Goal: Task Accomplishment & Management: Manage account settings

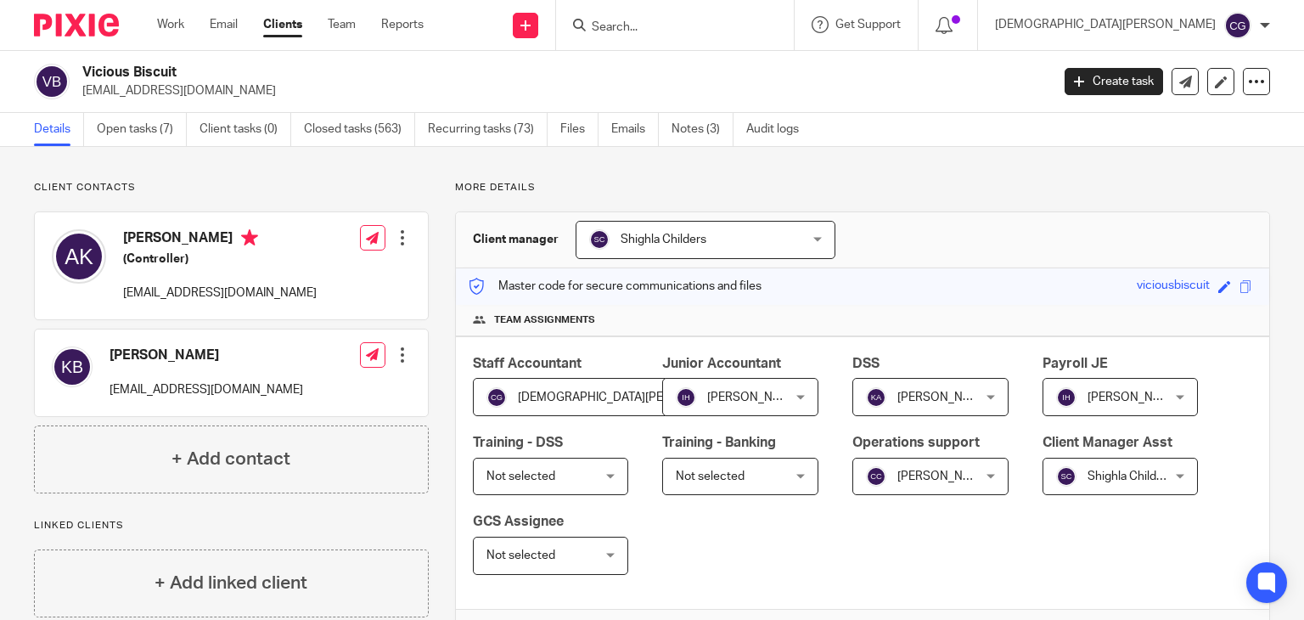
drag, startPoint x: 0, startPoint y: 0, endPoint x: 155, endPoint y: 24, distance: 157.2
click at [155, 24] on div "Work Email Clients Team Reports Work Email Clients Team Reports Settings" at bounding box center [294, 25] width 309 height 50
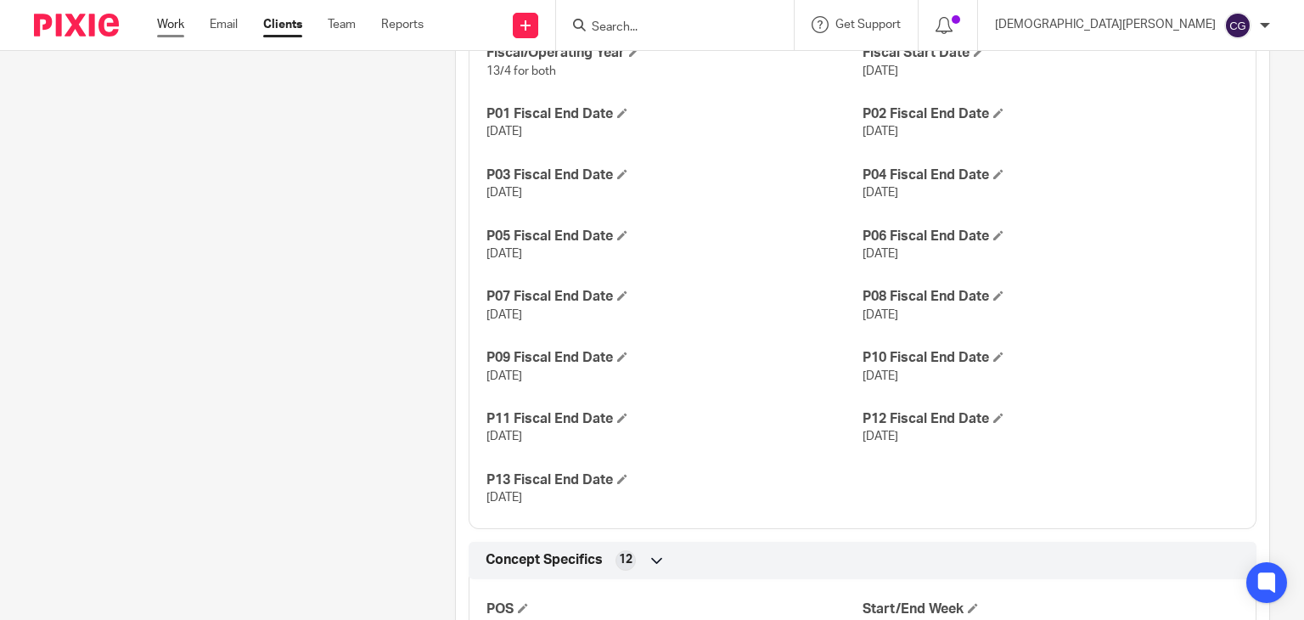
click at [177, 23] on link "Work" at bounding box center [170, 24] width 27 height 17
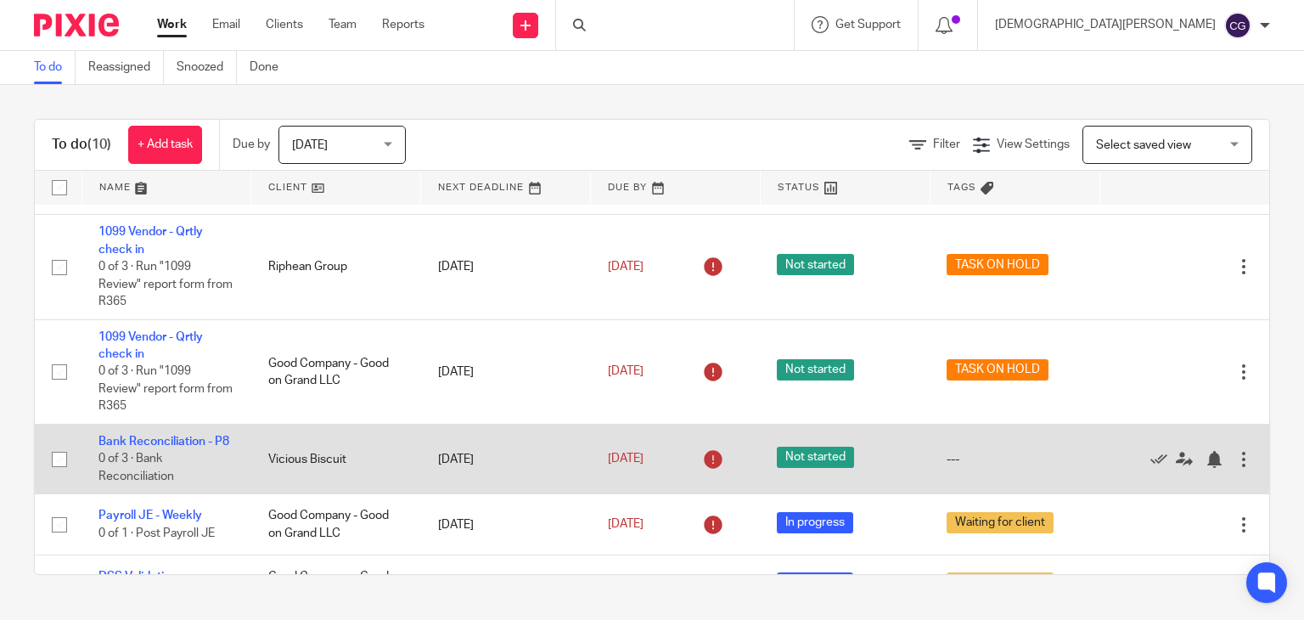
scroll to position [579, 0]
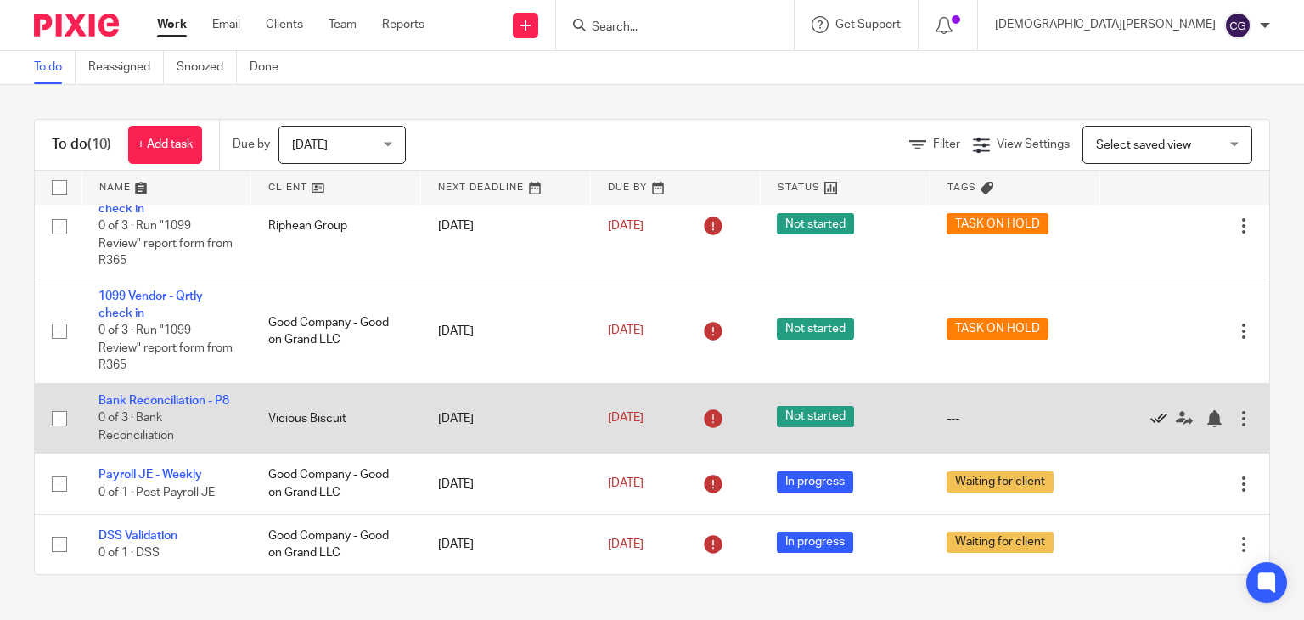
click at [1151, 411] on icon at bounding box center [1159, 418] width 17 height 17
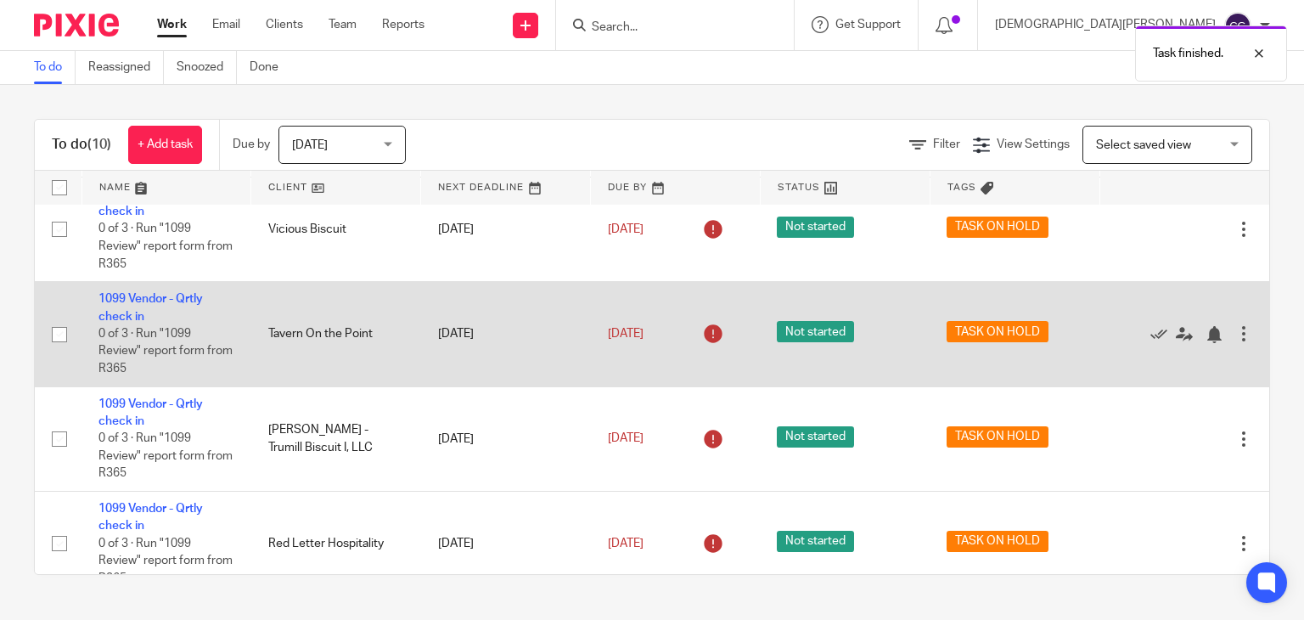
scroll to position [0, 0]
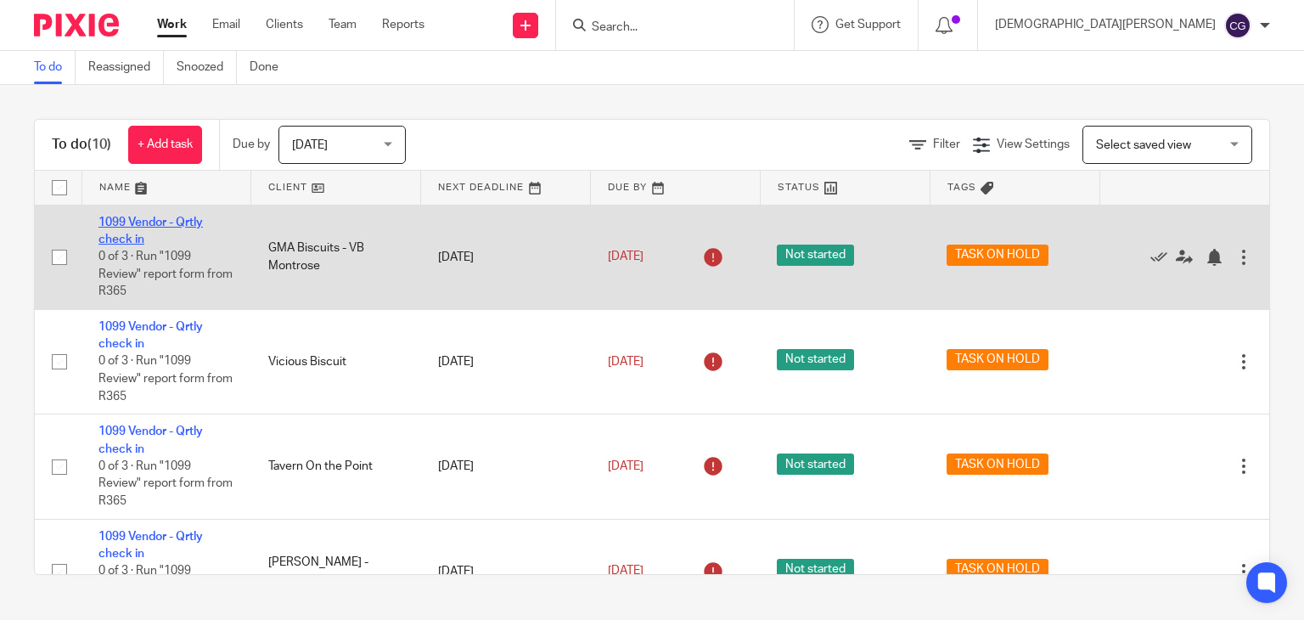
click at [140, 219] on link "1099 Vendor - Qrtly check in" at bounding box center [150, 231] width 104 height 29
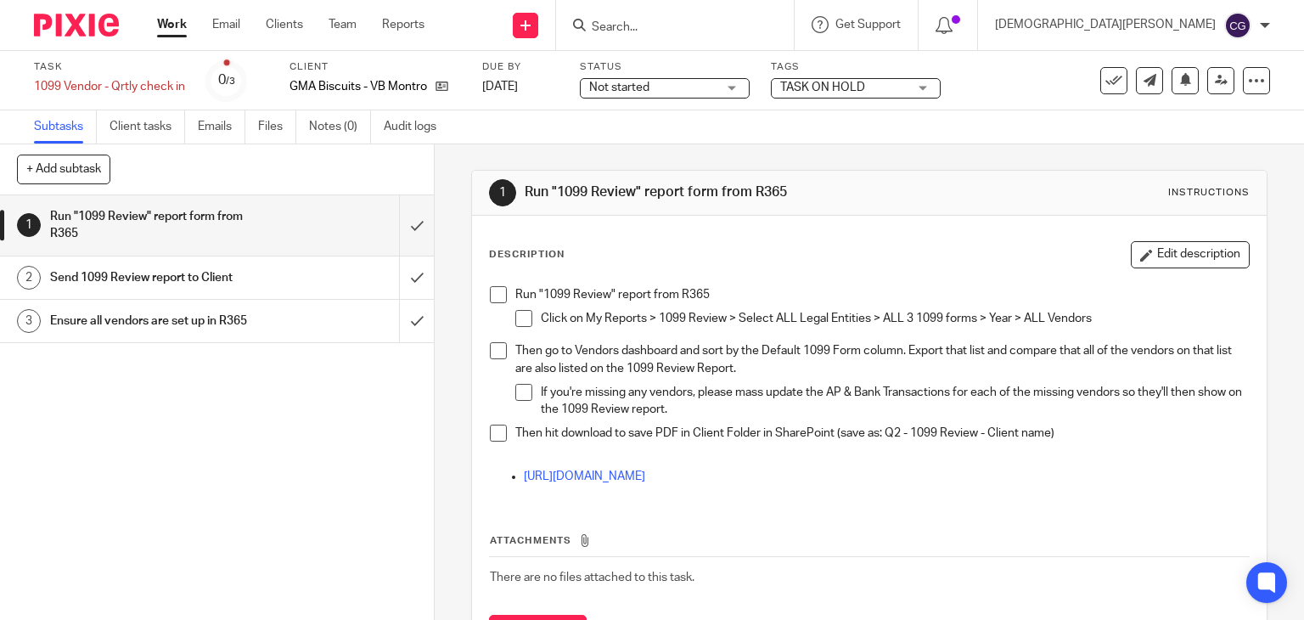
click at [492, 294] on span at bounding box center [498, 294] width 17 height 17
click at [515, 310] on span at bounding box center [523, 318] width 17 height 17
click at [575, 476] on link "https://help.restaurant365.net/support/solutions/articles/12000059562-1099-revi…" at bounding box center [584, 476] width 121 height 12
click at [494, 340] on li "Run "1099 Review" report from R365 Click on My Reports > 1099 Review > Select A…" at bounding box center [870, 314] width 760 height 56
click at [499, 350] on span at bounding box center [498, 350] width 17 height 17
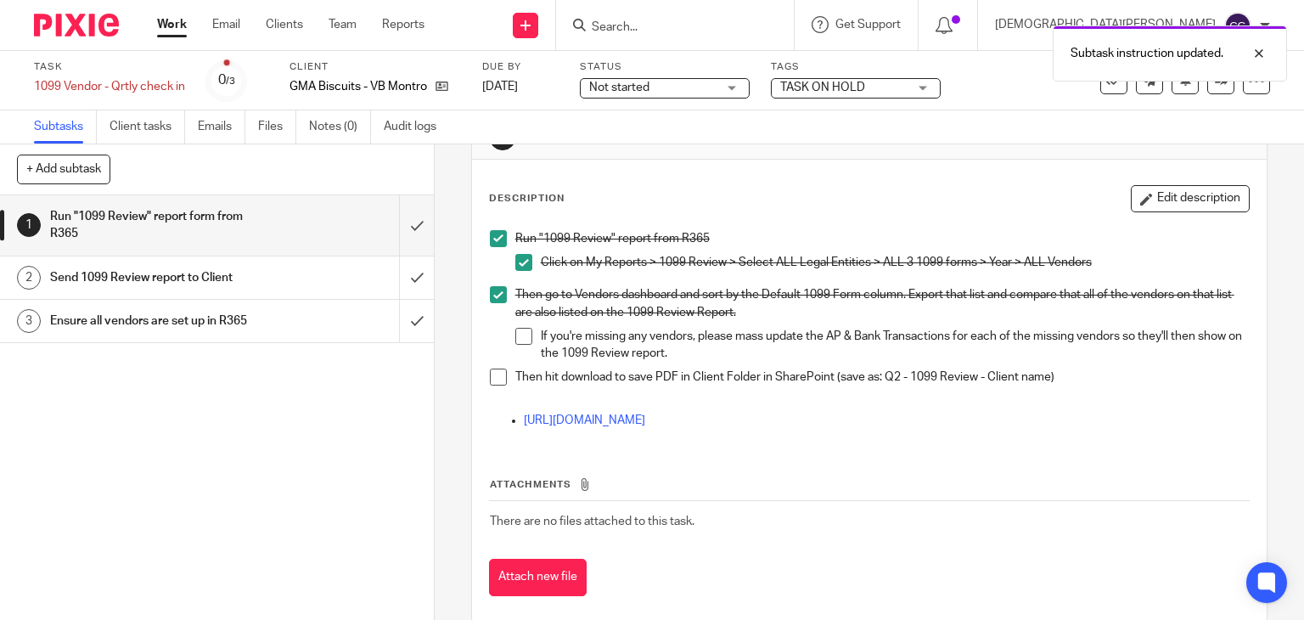
scroll to position [83, 0]
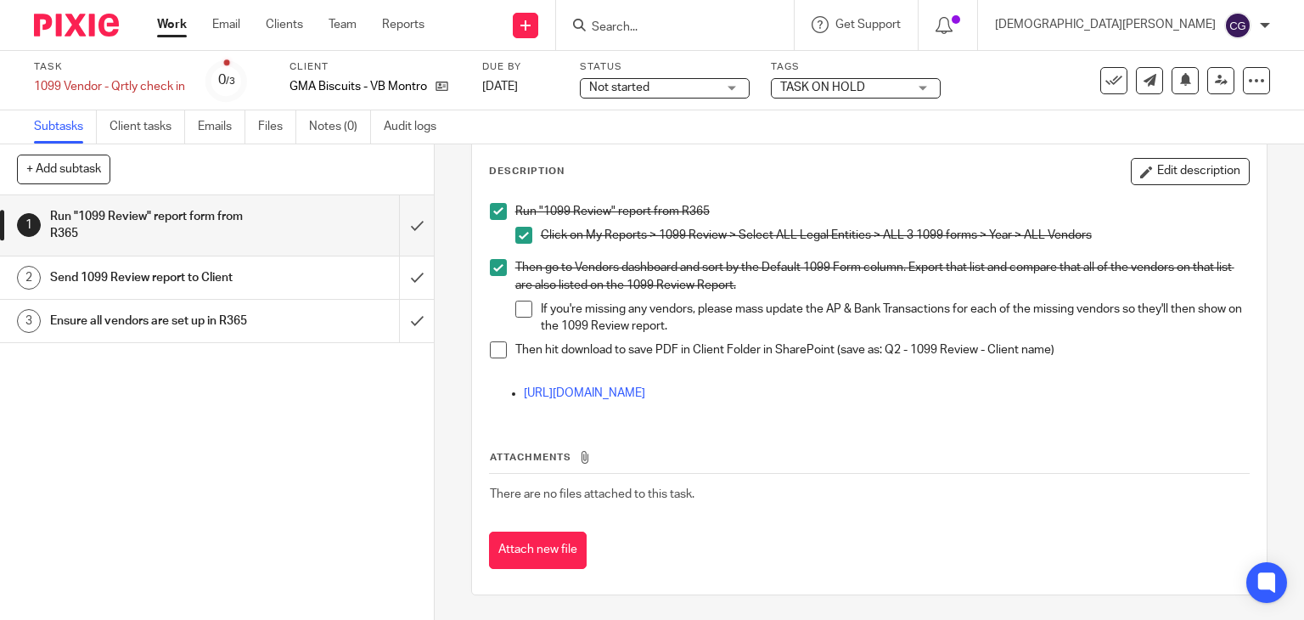
click at [203, 279] on h1 "Send 1099 Review report to Client" at bounding box center [161, 277] width 222 height 25
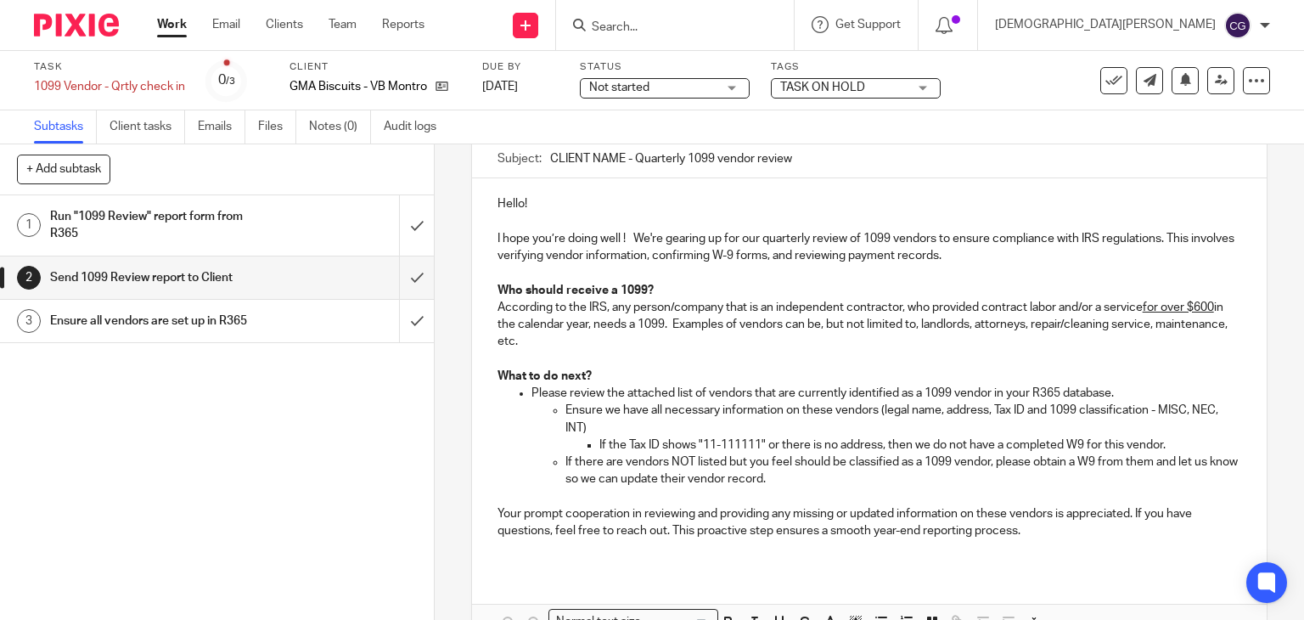
scroll to position [3, 0]
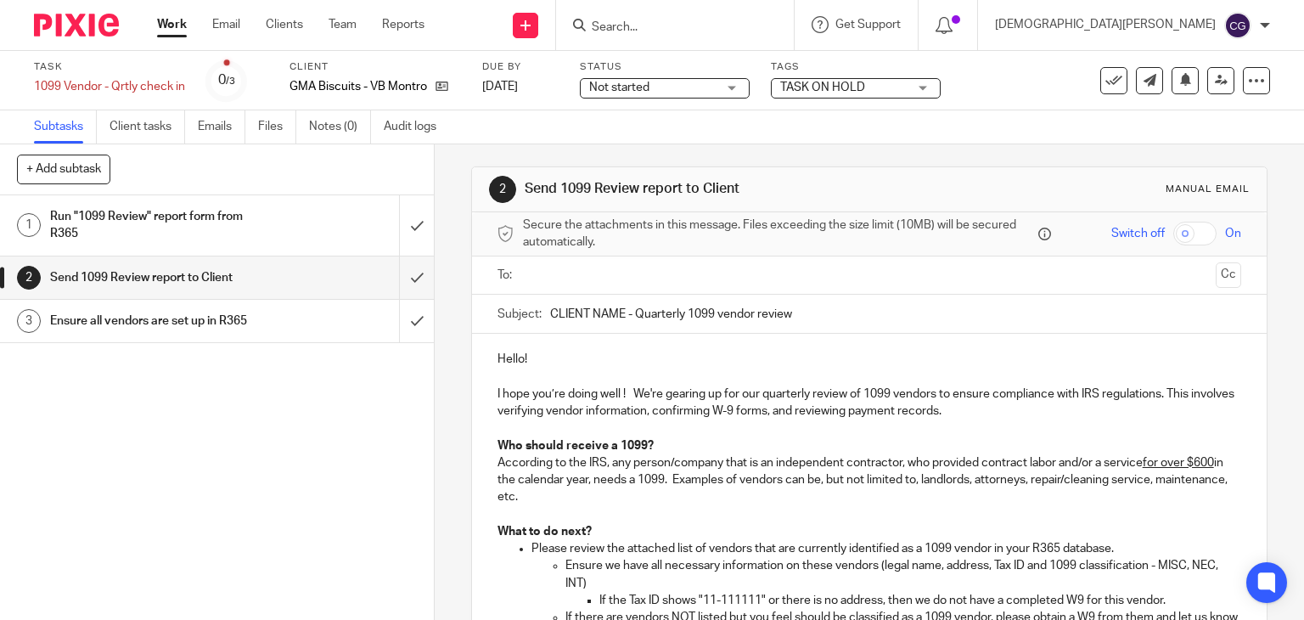
click at [234, 211] on h1 "Run "1099 Review" report form from R365" at bounding box center [161, 225] width 222 height 43
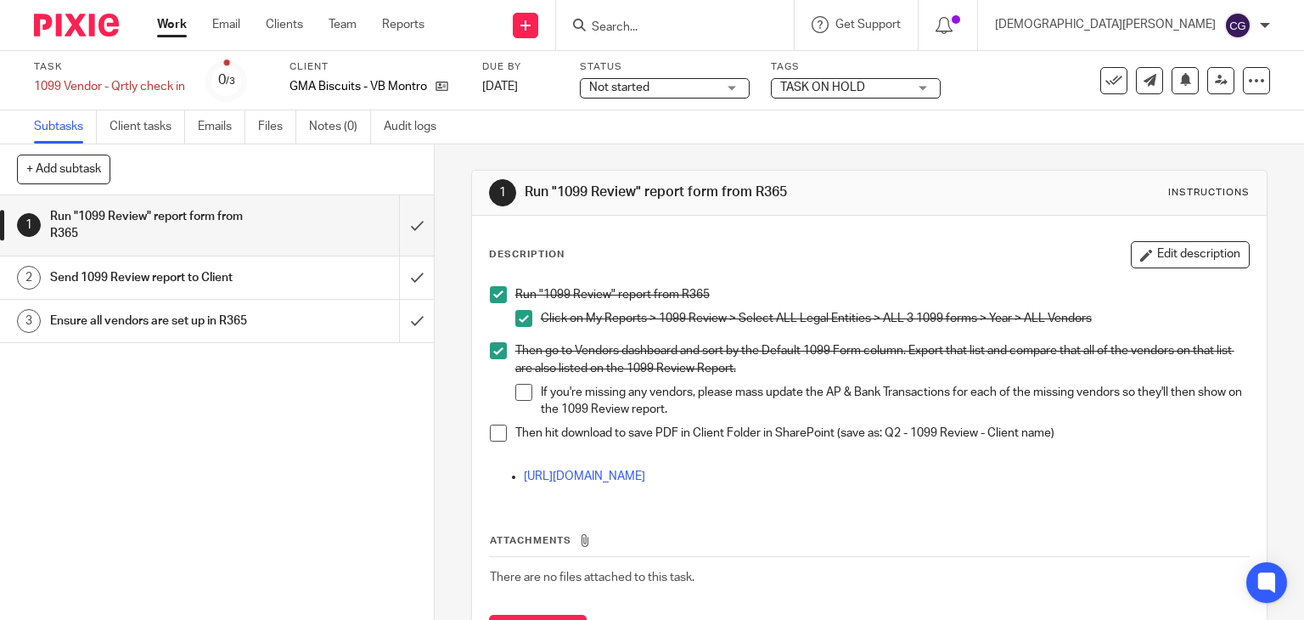
click at [232, 265] on h1 "Send 1099 Review report to Client" at bounding box center [161, 277] width 222 height 25
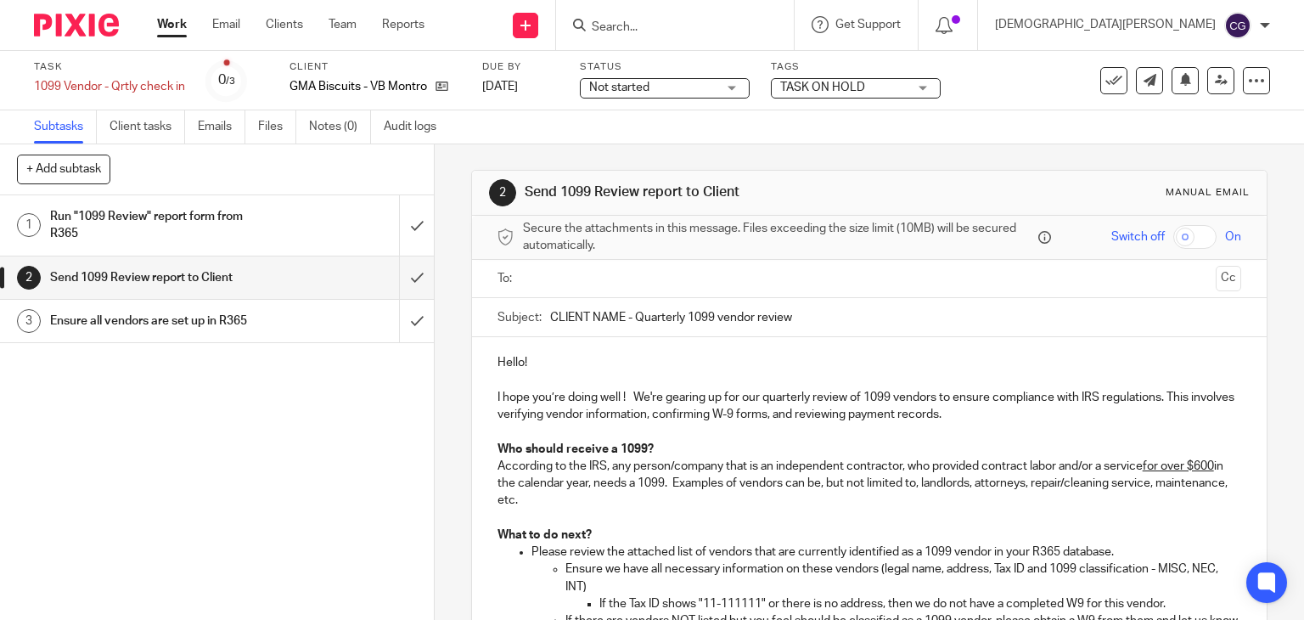
click at [241, 244] on h1 "Run "1099 Review" report form from R365" at bounding box center [161, 225] width 222 height 43
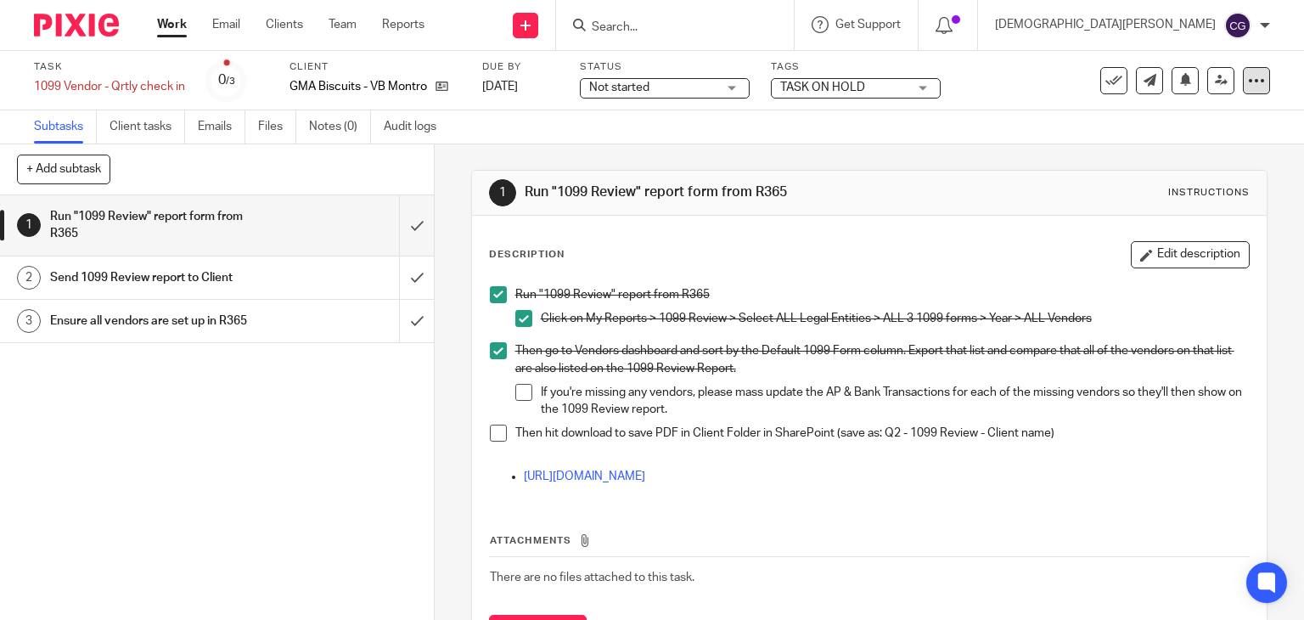
click at [1252, 83] on icon at bounding box center [1256, 80] width 17 height 17
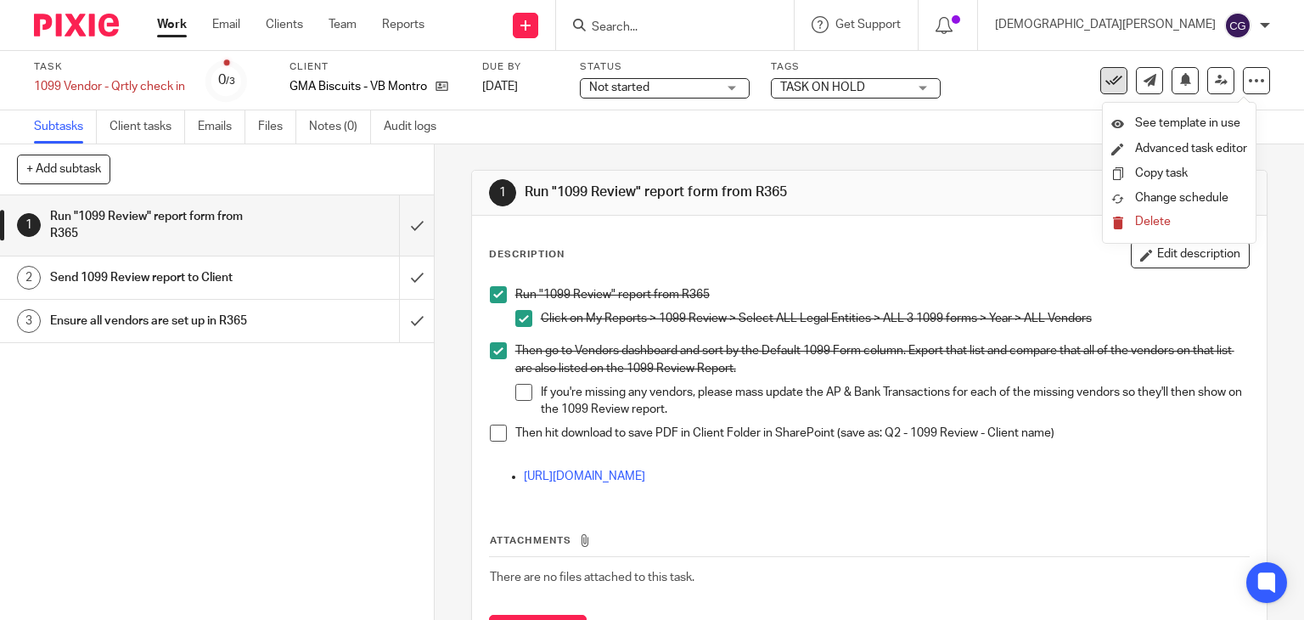
click at [1106, 76] on icon at bounding box center [1114, 80] width 17 height 17
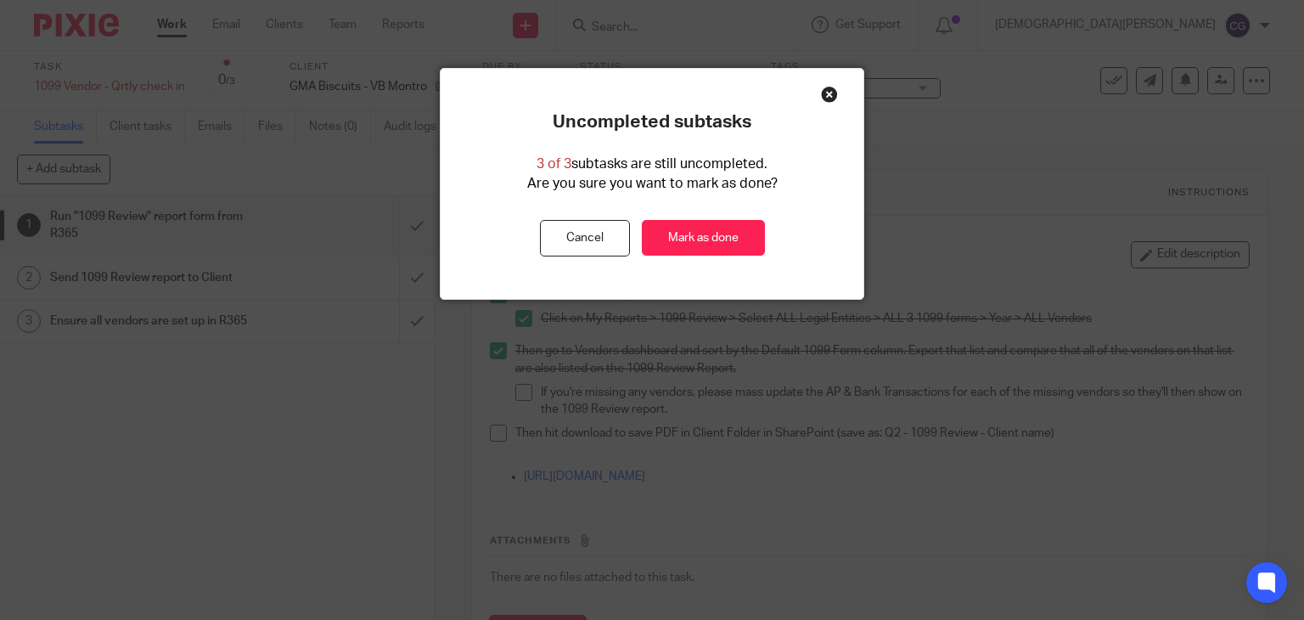
click at [827, 96] on div "Close this dialog window" at bounding box center [829, 94] width 17 height 17
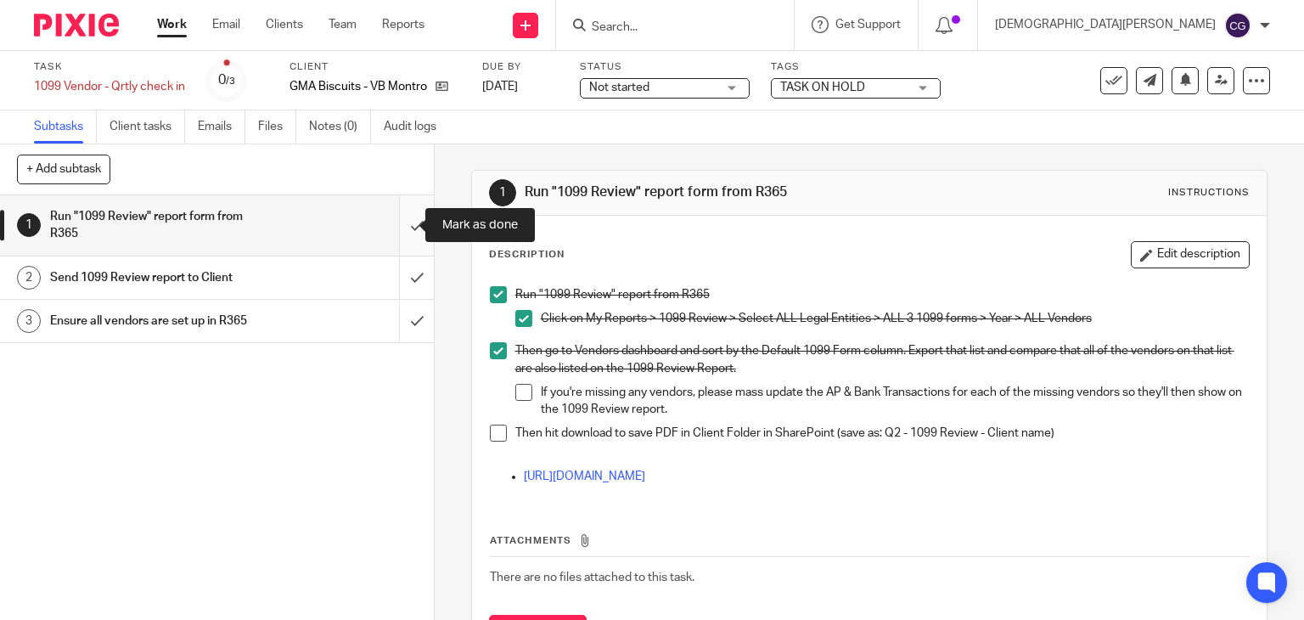
click at [404, 228] on input "submit" at bounding box center [217, 225] width 434 height 60
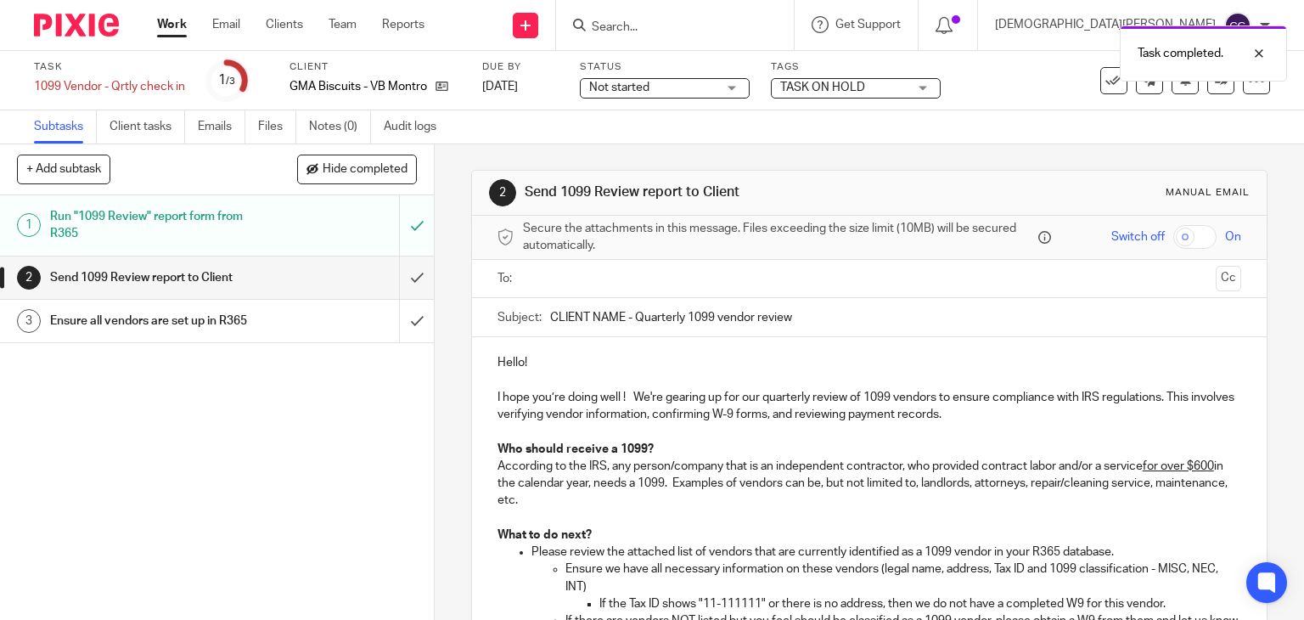
click at [1094, 79] on div "Task completed." at bounding box center [969, 49] width 635 height 65
click at [1106, 82] on icon at bounding box center [1114, 80] width 17 height 17
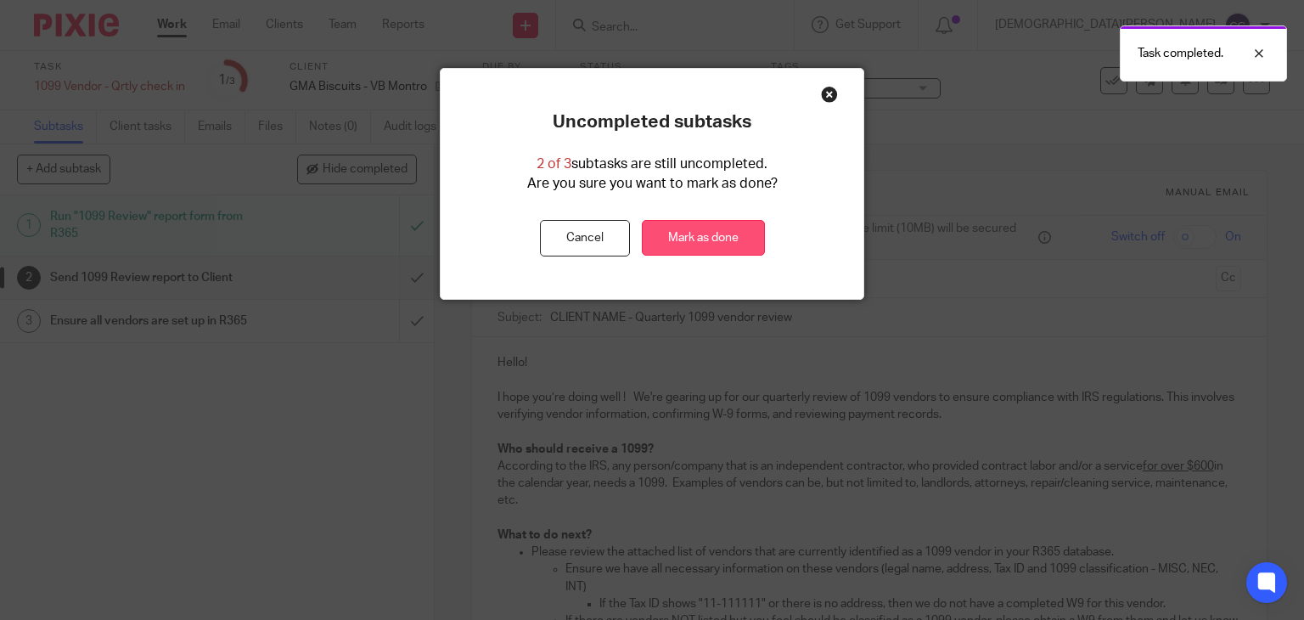
click at [700, 239] on link "Mark as done" at bounding box center [703, 238] width 123 height 37
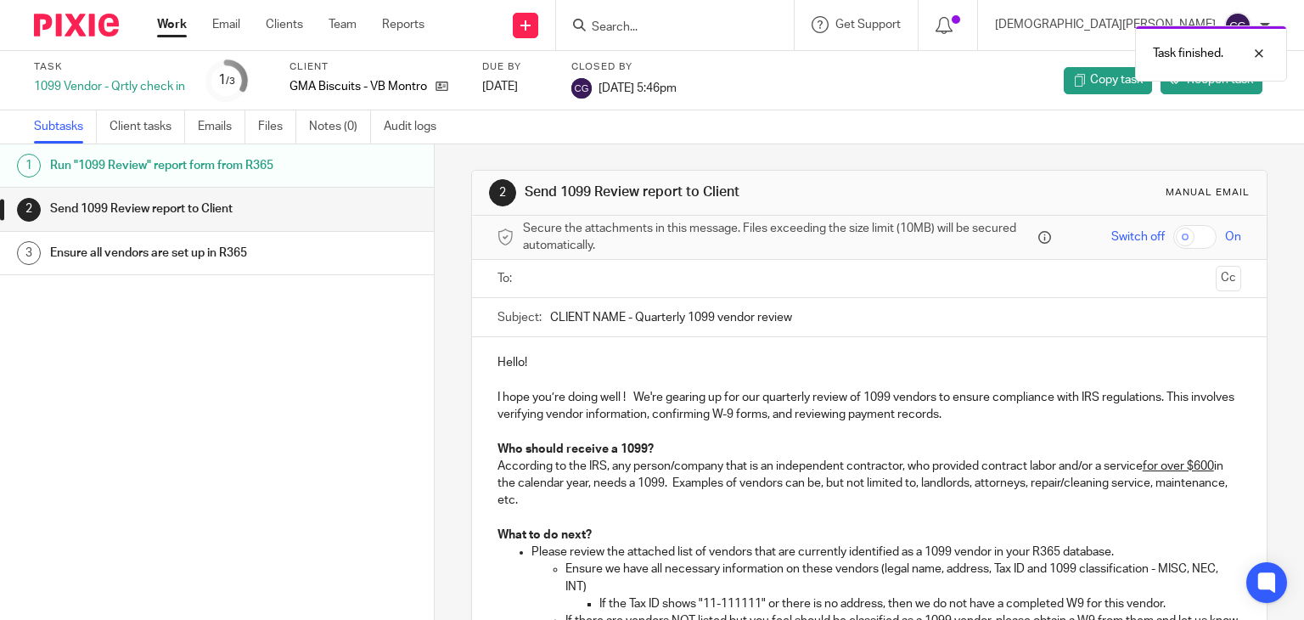
click at [174, 15] on div "Work Email Clients Team Reports Work Email Clients Team Reports Settings" at bounding box center [295, 25] width 310 height 50
click at [171, 27] on link "Work" at bounding box center [172, 24] width 30 height 17
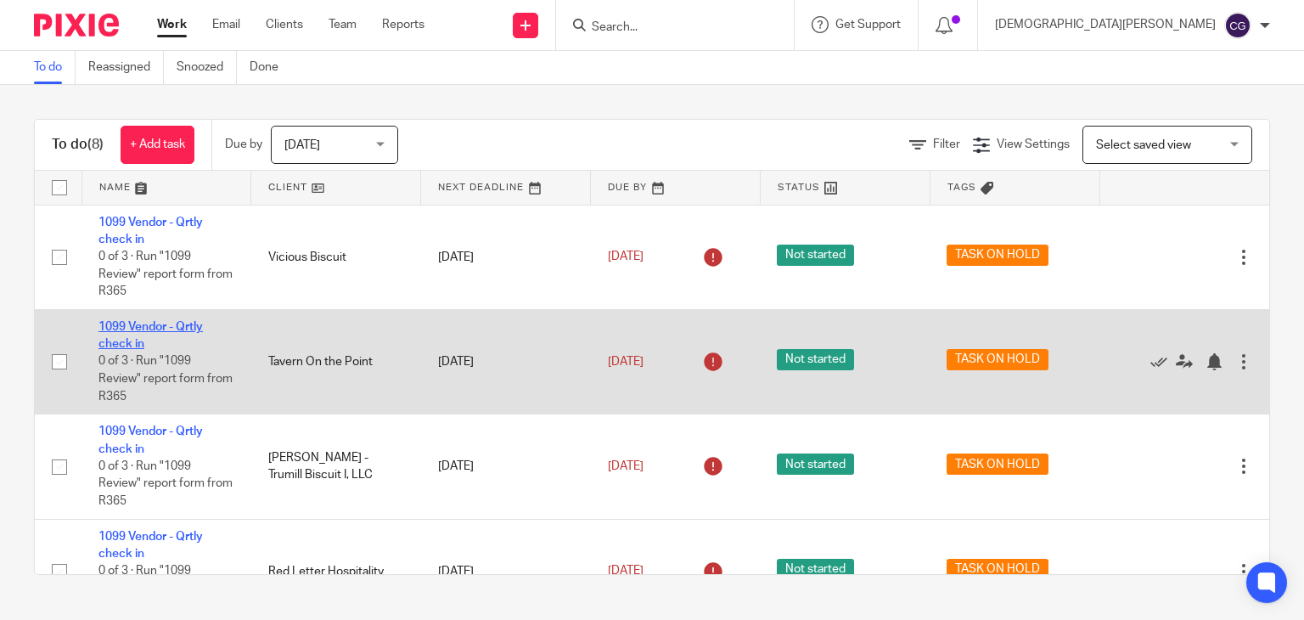
click at [137, 329] on link "1099 Vendor - Qrtly check in" at bounding box center [150, 335] width 104 height 29
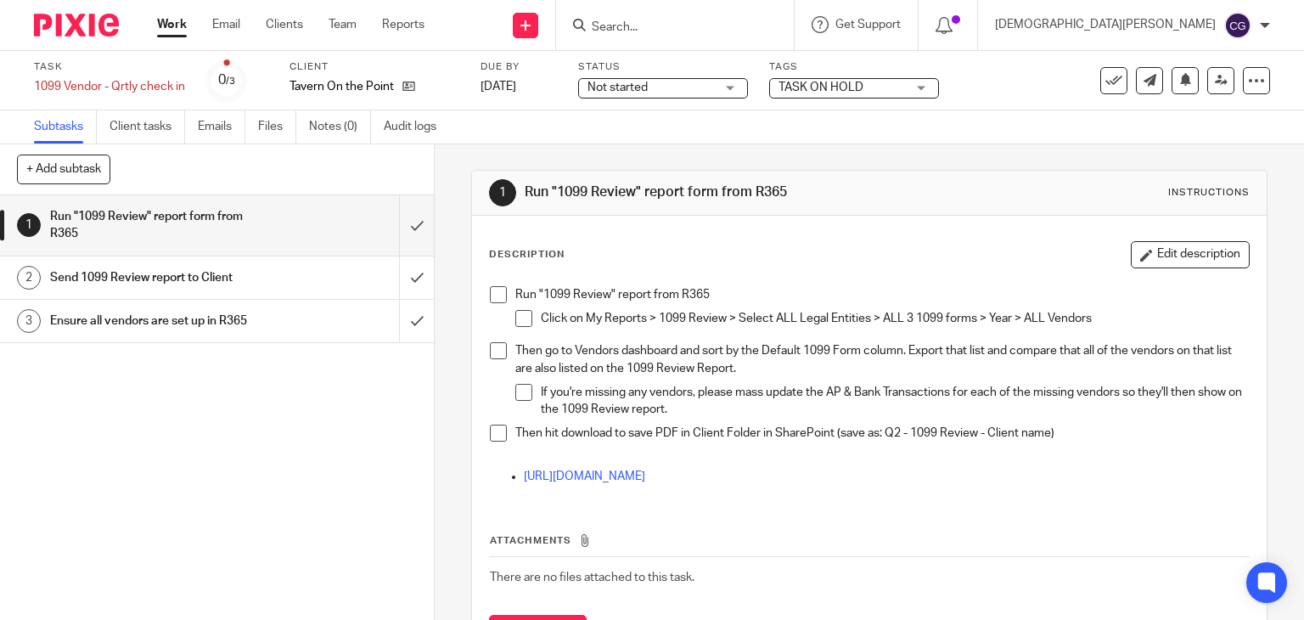
click at [199, 279] on h1 "Send 1099 Review report to Client" at bounding box center [161, 277] width 222 height 25
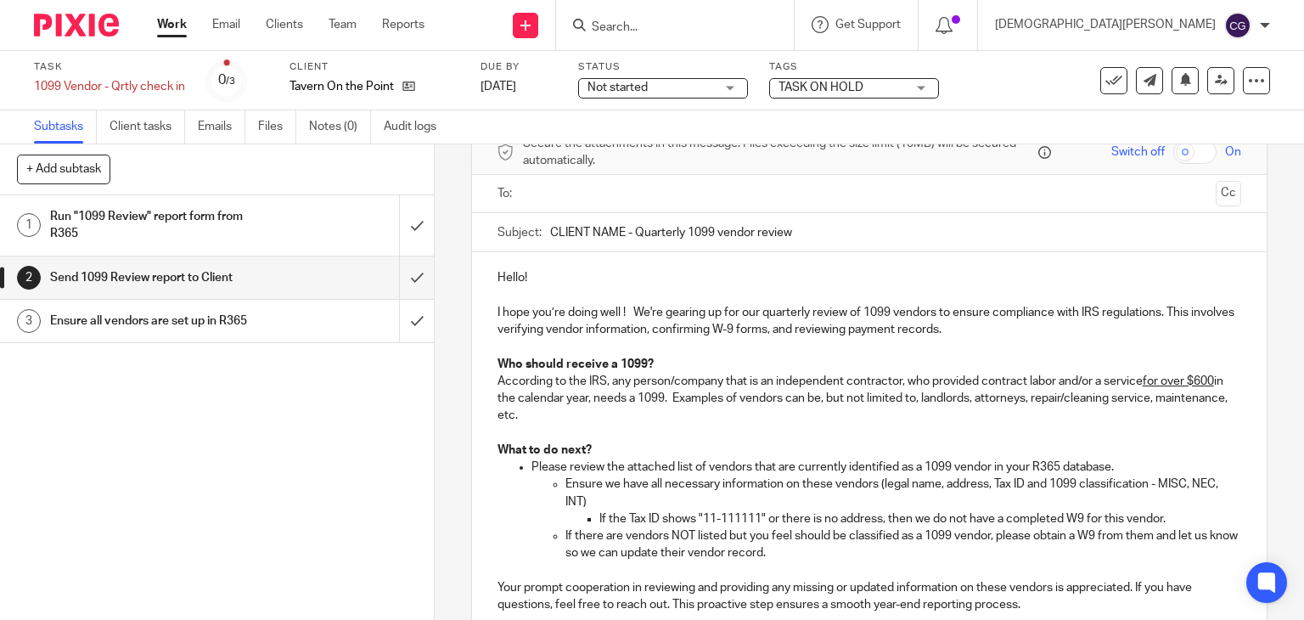
scroll to position [255, 0]
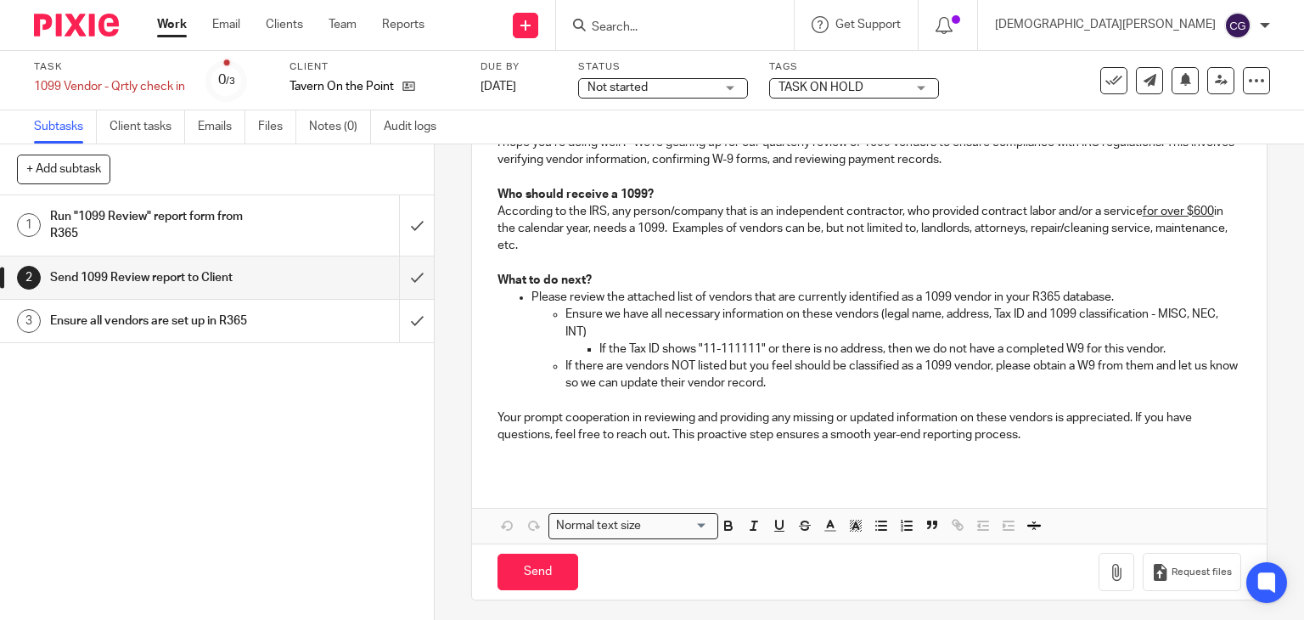
click at [182, 329] on h1 "Ensure all vendors are set up in R365" at bounding box center [161, 320] width 222 height 25
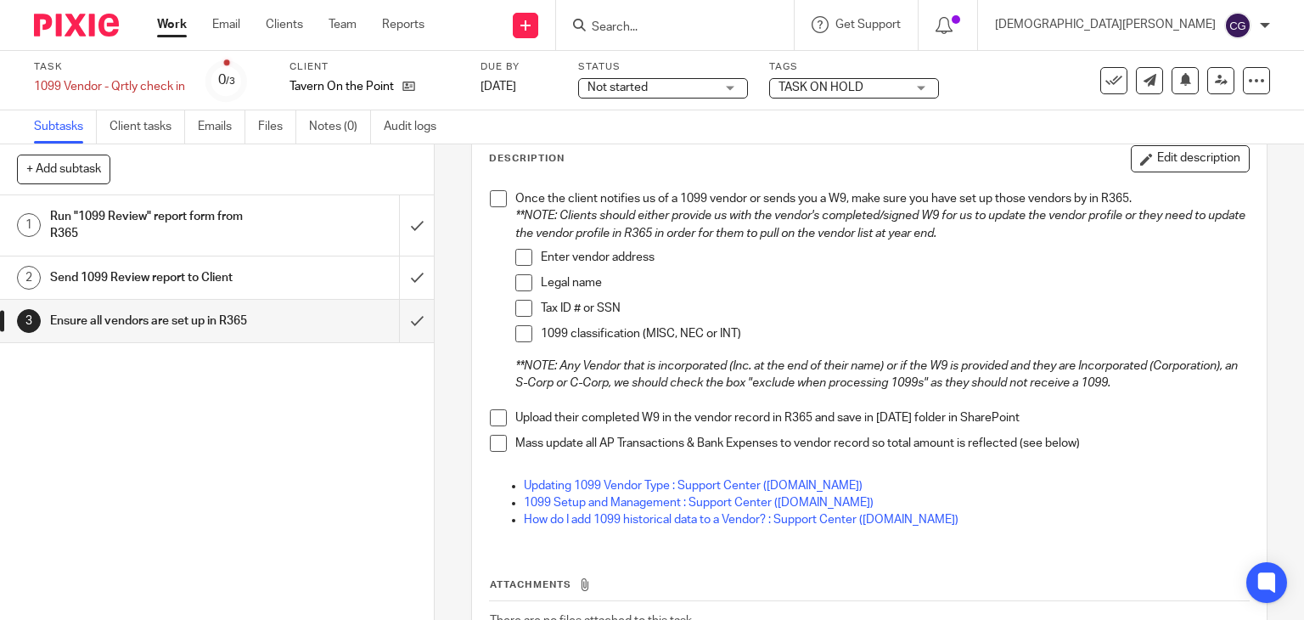
scroll to position [170, 0]
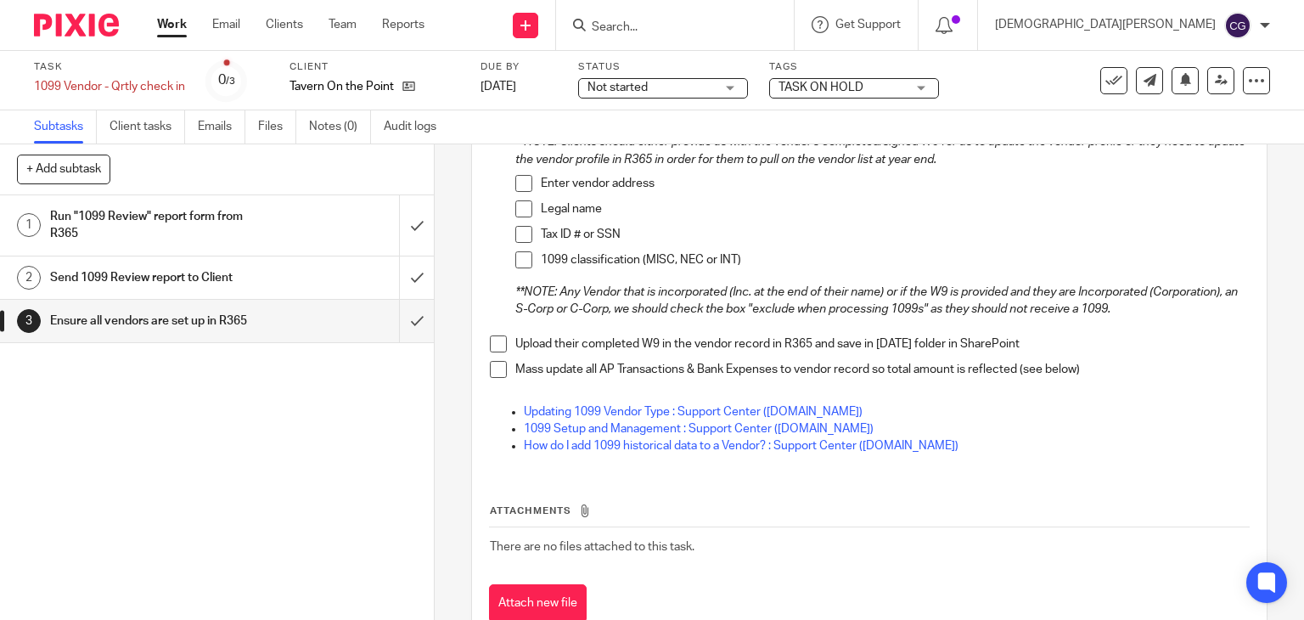
click at [197, 269] on h1 "Send 1099 Review report to Client" at bounding box center [161, 277] width 222 height 25
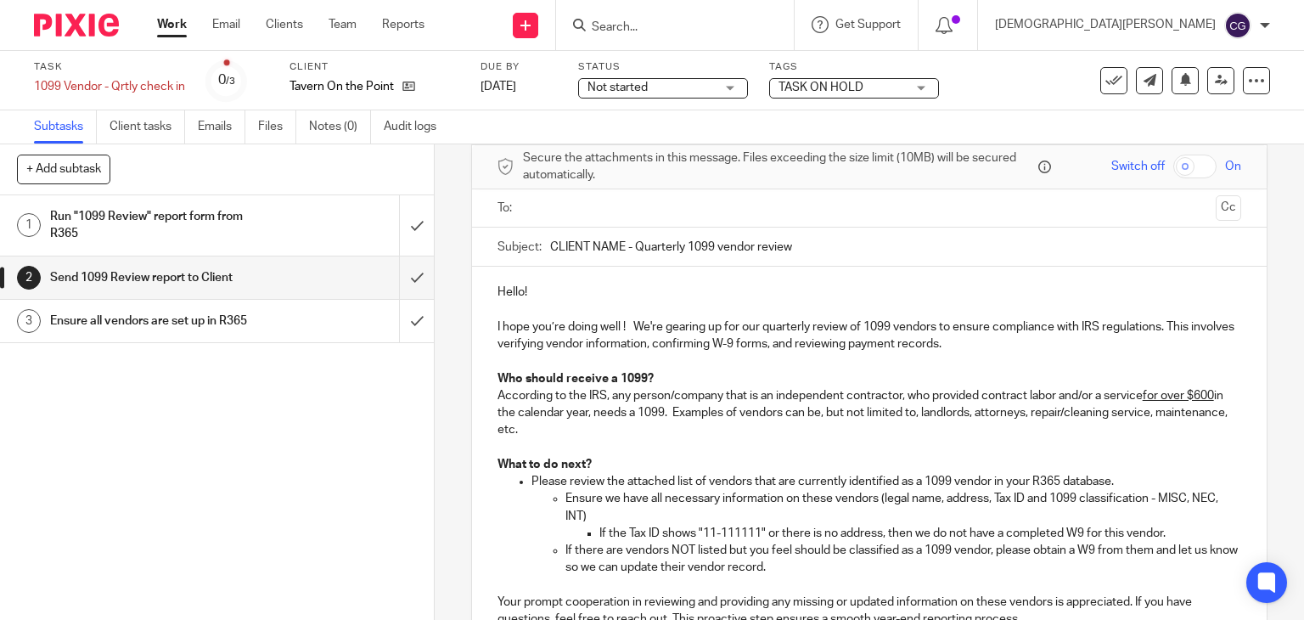
scroll to position [170, 0]
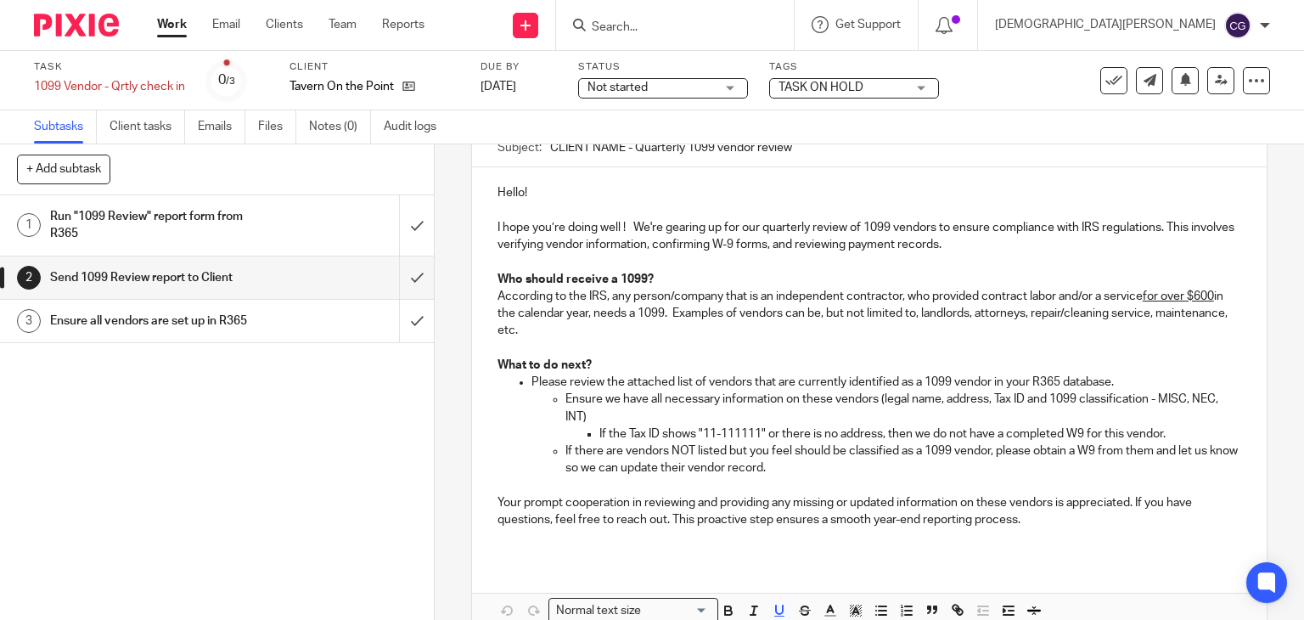
drag, startPoint x: 597, startPoint y: 291, endPoint x: 968, endPoint y: 329, distance: 372.9
click at [968, 329] on p "According to the IRS, any person/company that is an independent contractor, who…" at bounding box center [870, 314] width 745 height 52
click at [730, 378] on p "Please review the attached list of vendors that are currently identified as a 1…" at bounding box center [887, 382] width 711 height 17
drag, startPoint x: 681, startPoint y: 374, endPoint x: 729, endPoint y: 378, distance: 47.7
click at [693, 376] on p "Please review the attached list of vendors that are currently identified as a 1…" at bounding box center [887, 382] width 711 height 17
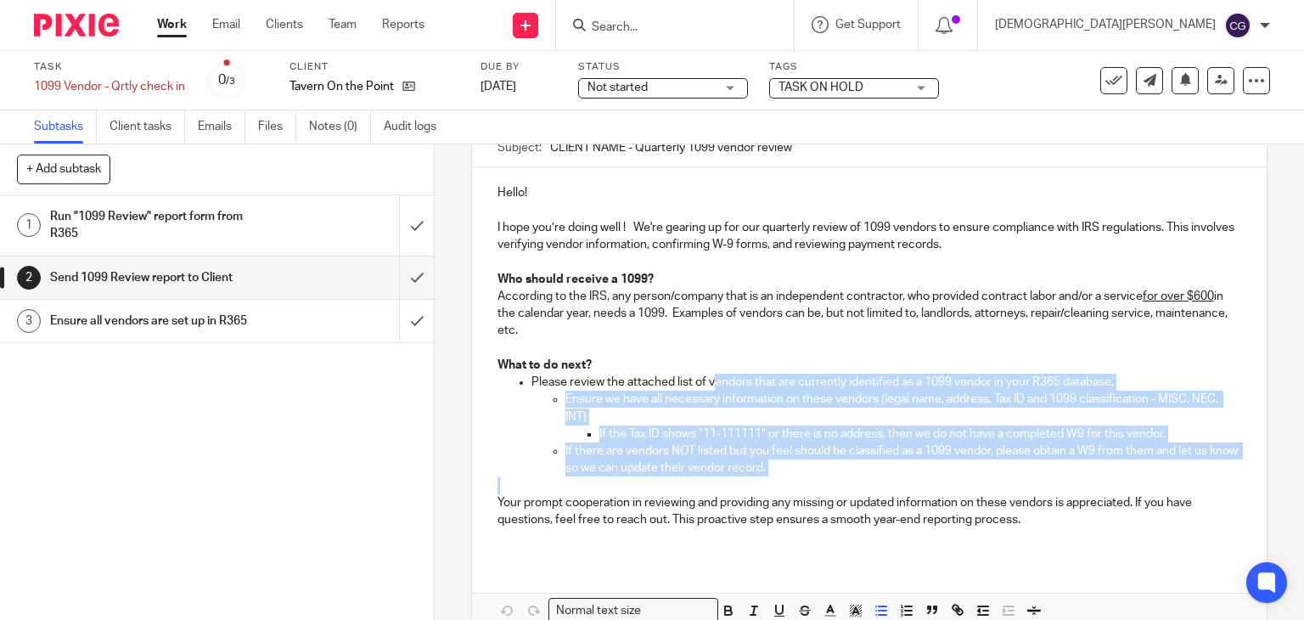
drag, startPoint x: 729, startPoint y: 378, endPoint x: 1160, endPoint y: 483, distance: 444.0
click at [1160, 483] on div "Hello! I hope you’re doing well ! We're gearing up for our quarterly review of …" at bounding box center [870, 362] width 796 height 391
click at [966, 464] on p "If there are vendors NOT listed but you feel should be classified as a 1099 ven…" at bounding box center [904, 459] width 677 height 35
